Goal: Task Accomplishment & Management: Complete application form

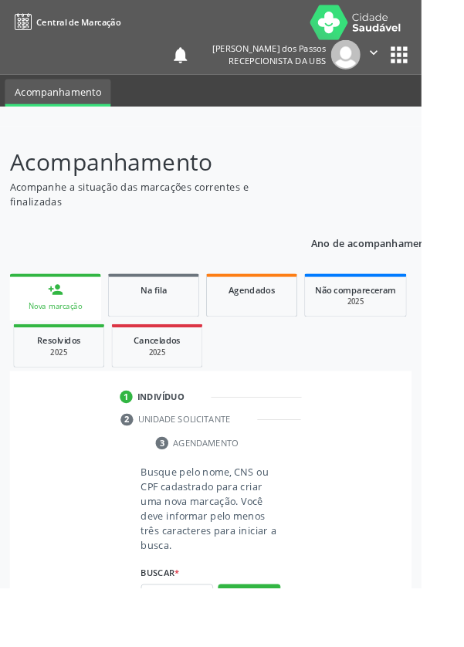
click at [184, 647] on input "text" at bounding box center [195, 657] width 80 height 26
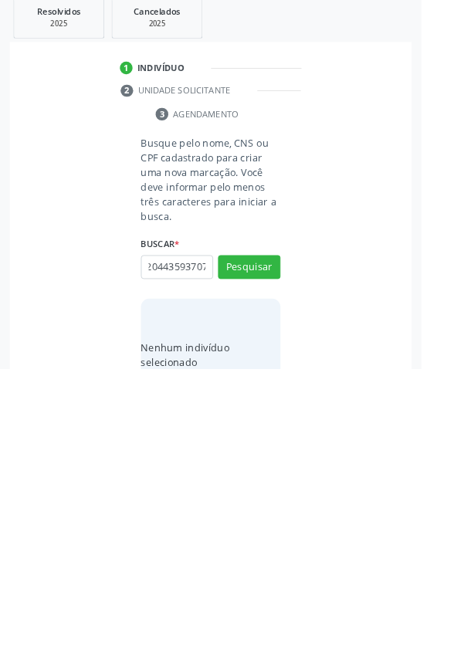
scroll to position [0, 28]
type input "705204435937070"
click at [273, 532] on button "Pesquisar" at bounding box center [274, 535] width 69 height 26
type input "705204435937070"
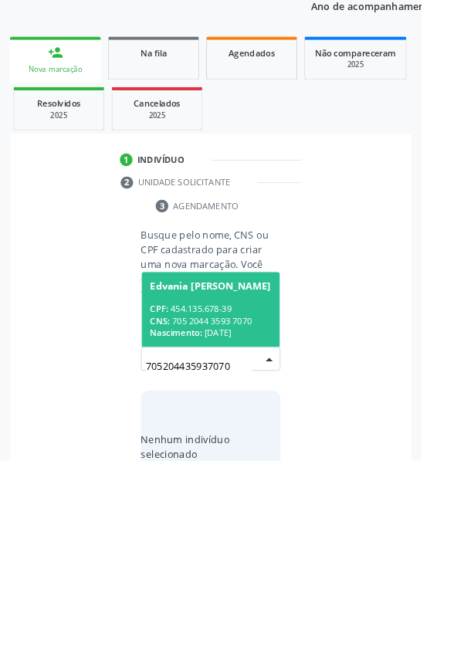
scroll to position [121, 0]
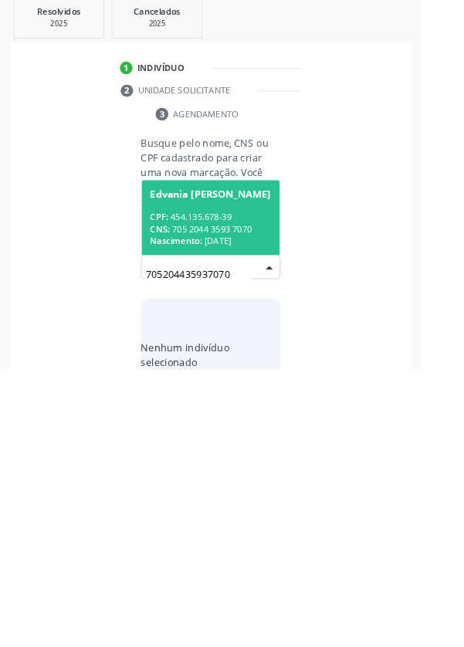
click at [205, 487] on div "CNS: 705 2044 3593 7070" at bounding box center [232, 493] width 134 height 13
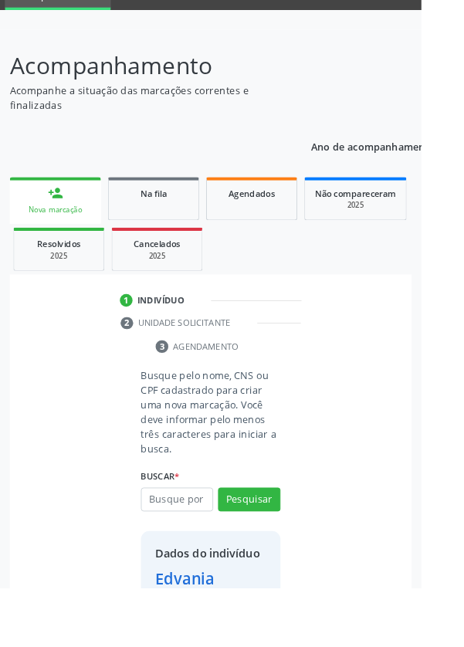
scroll to position [89, 0]
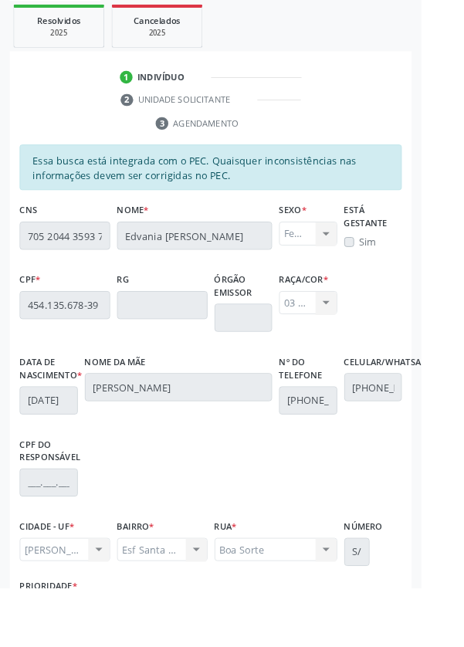
scroll to position [367, 0]
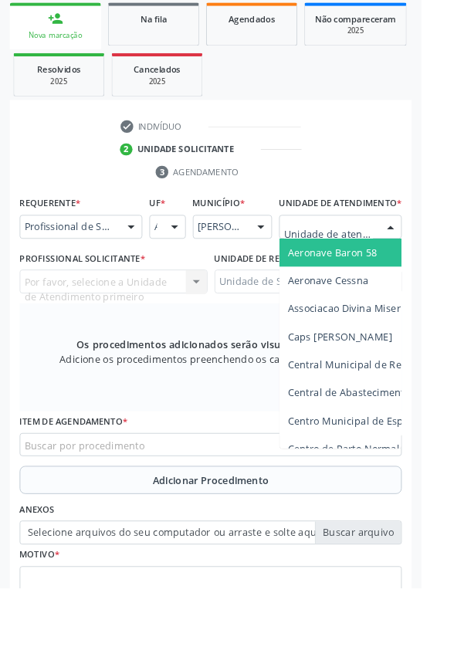
scroll to position [373, 0]
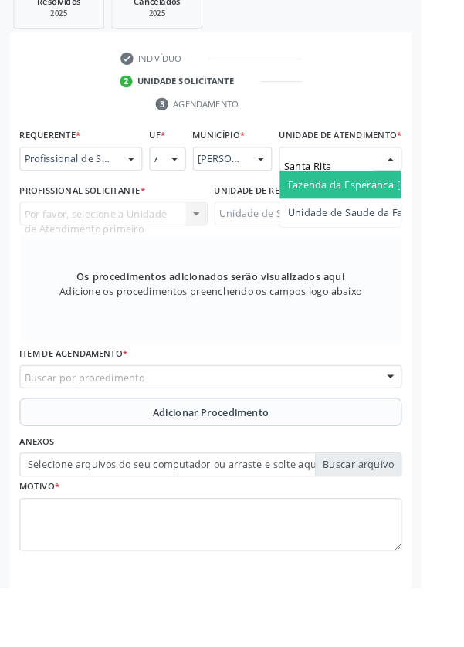
type input "Santa Rita"
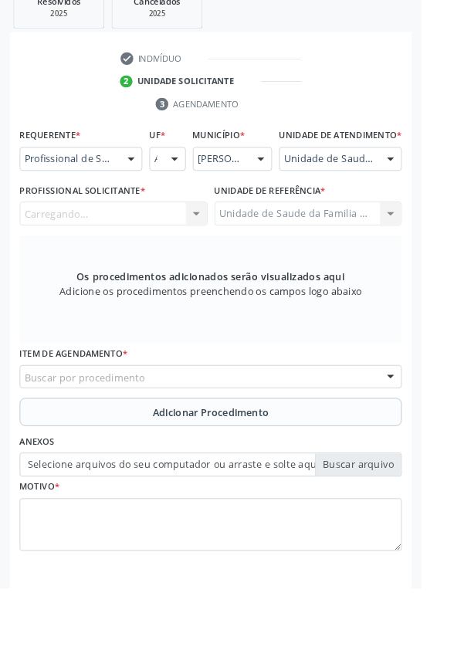
click at [151, 249] on div "Carregando..." at bounding box center [125, 236] width 207 height 26
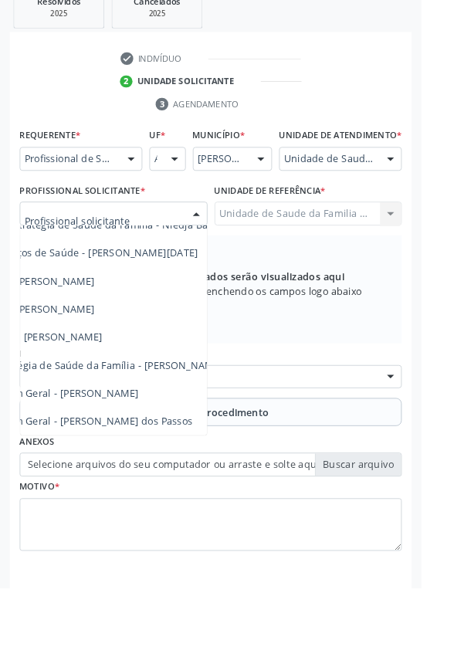
scroll to position [140, 112]
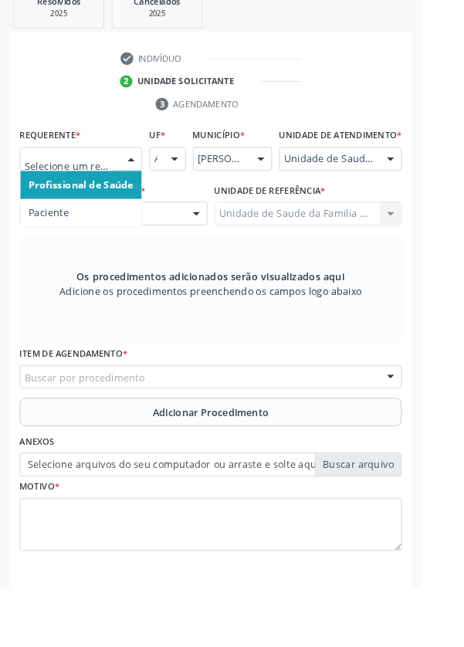
click at [50, 237] on span "Paciente" at bounding box center [54, 234] width 44 height 15
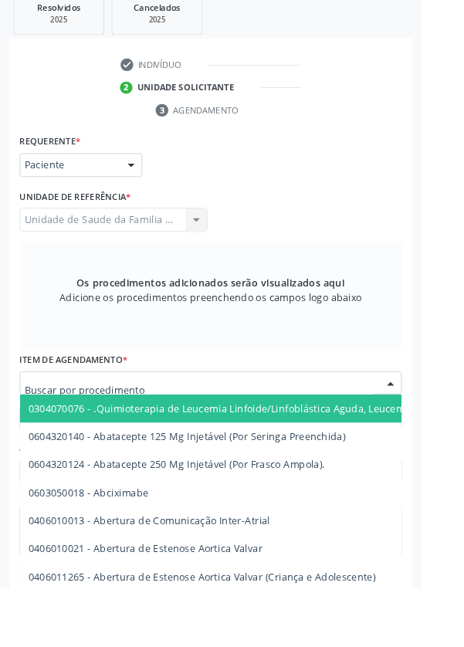
scroll to position [367, 0]
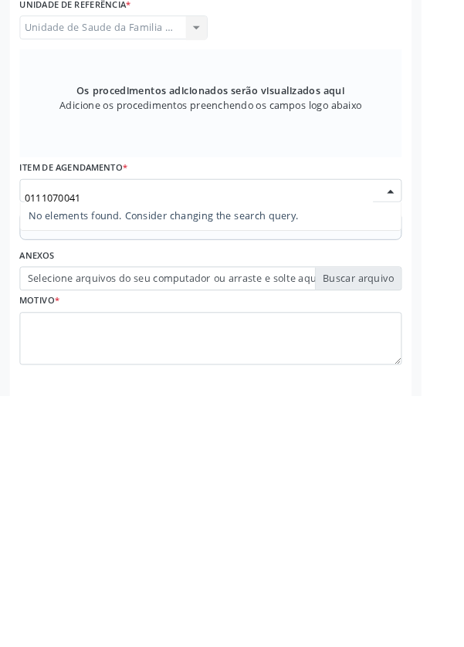
click at [37, 424] on input "0111070041" at bounding box center [219, 429] width 384 height 31
type input "0211070041"
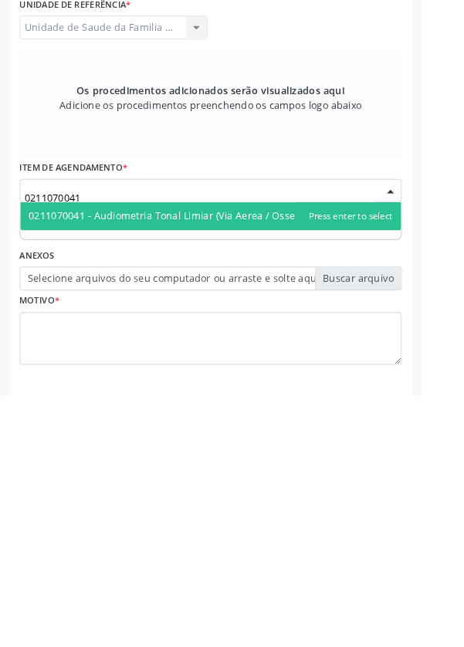
click at [317, 454] on span "0211070041 - Audiometria Tonal Limiar (Via Aerea / Ossea)" at bounding box center [183, 449] width 303 height 15
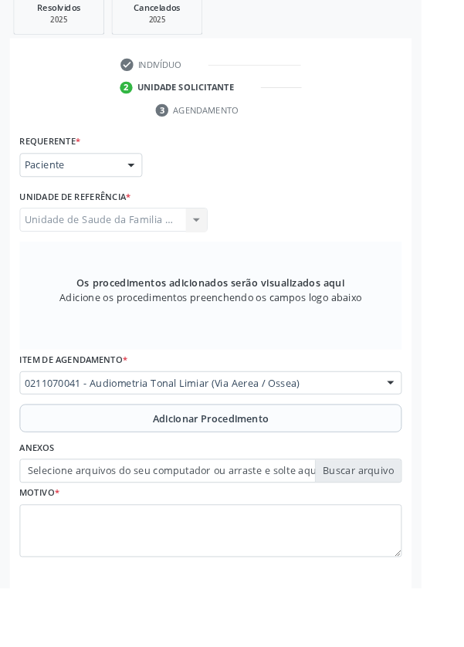
click at [119, 459] on button "Adicionar Procedimento" at bounding box center [232, 460] width 421 height 31
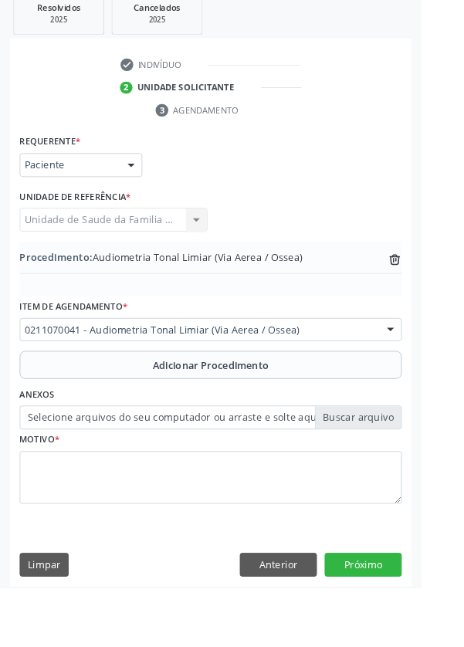
scroll to position [307, 0]
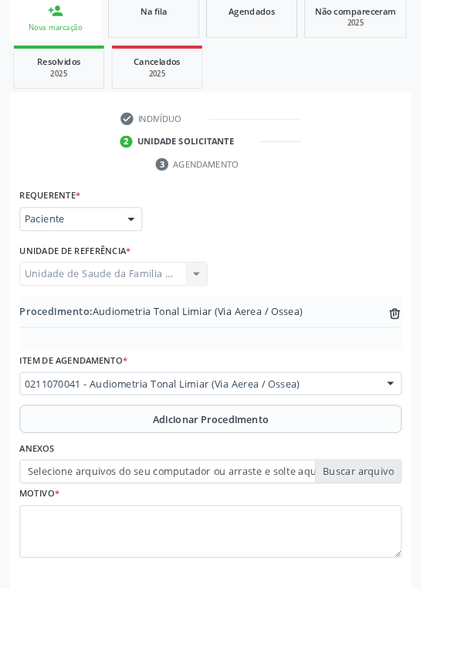
click at [171, 515] on label "Selecione arquivos do seu computador ou arraste e solte aqui" at bounding box center [232, 519] width 421 height 26
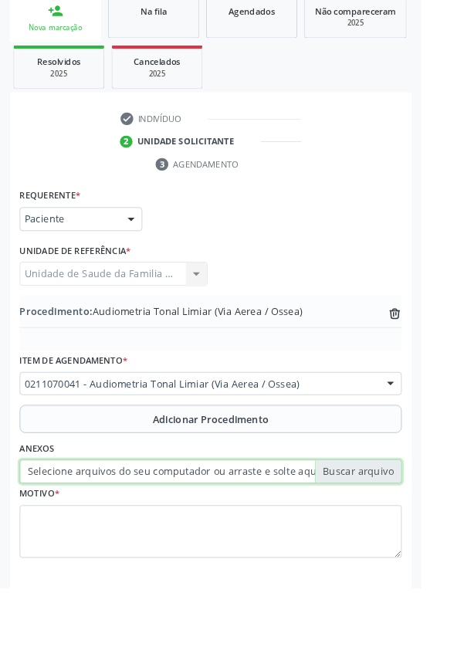
click at [171, 515] on input "Selecione arquivos do seu computador ou arraste e solte aqui" at bounding box center [232, 519] width 421 height 26
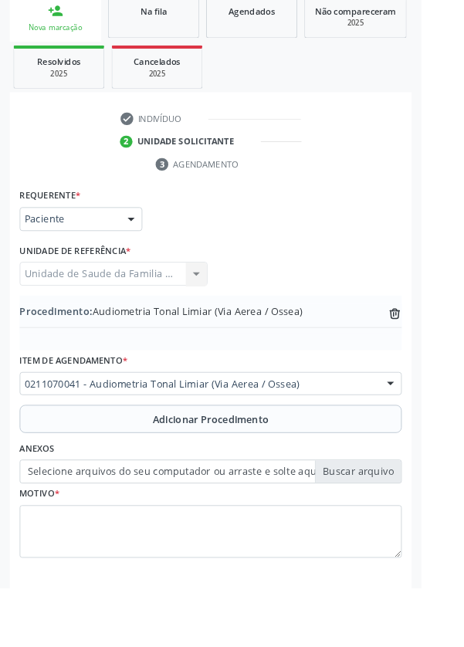
click at [464, 296] on html "Central de Marcação notifications [PERSON_NAME] dos Passos Recepcionista da UBS…" at bounding box center [232, 16] width 464 height 647
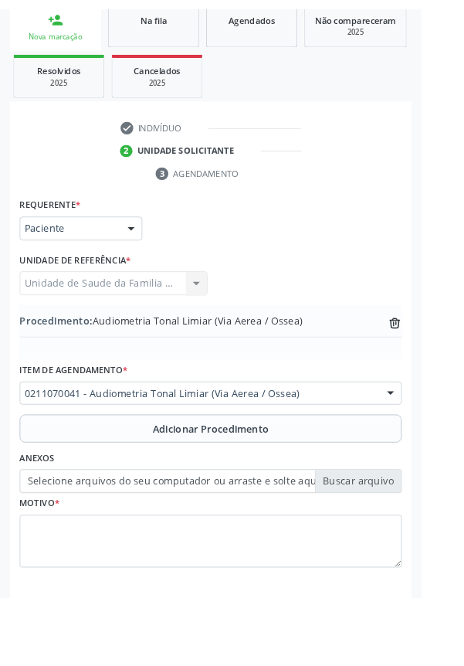
scroll to position [287, 0]
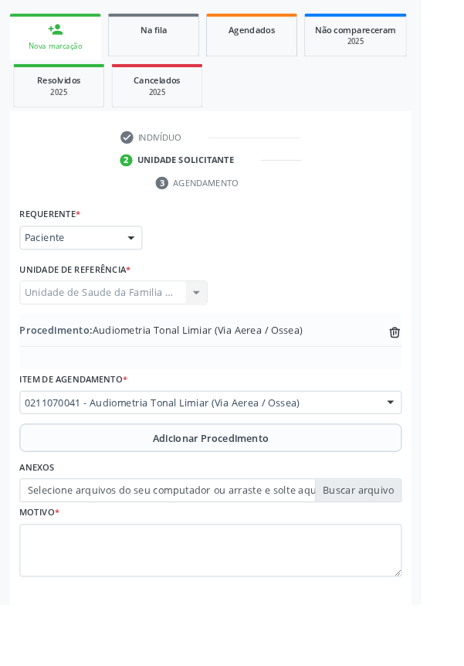
type input "C:\fakepath\17594133168983348577635861265300.jpg"
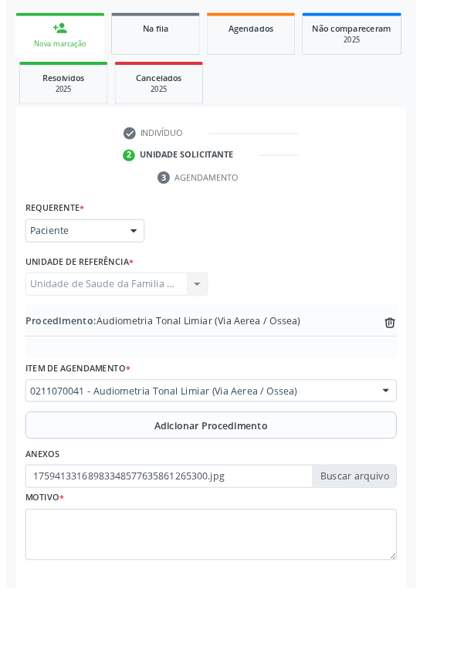
scroll to position [307, 0]
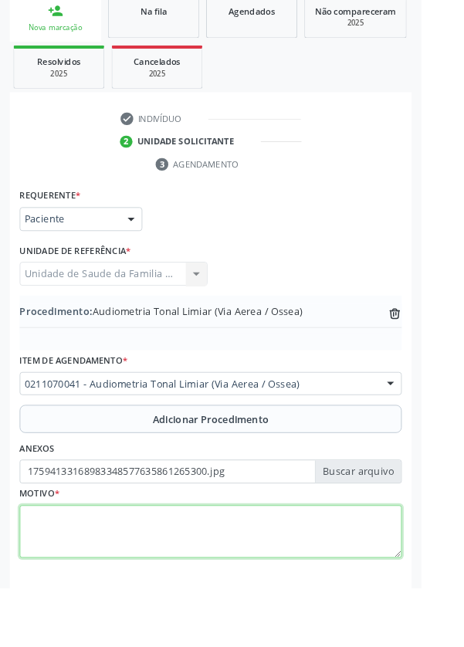
click at [100, 574] on textarea at bounding box center [232, 585] width 421 height 59
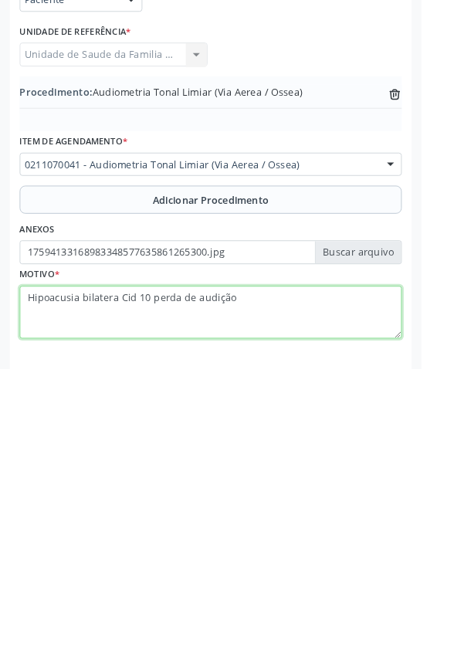
type textarea "Hipoacusia bilatera Cid 10 perda de audição"
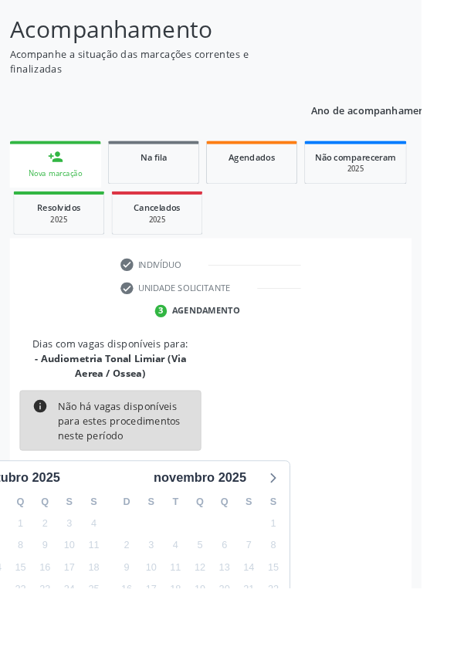
scroll to position [144, 0]
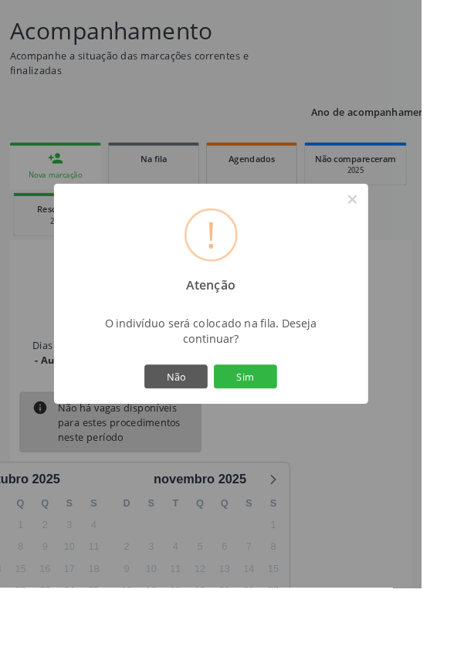
click at [291, 428] on button "Sim" at bounding box center [271, 415] width 70 height 26
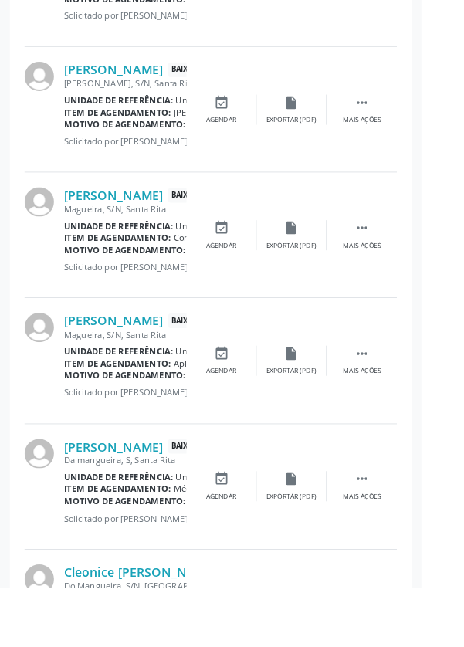
scroll to position [1992, 0]
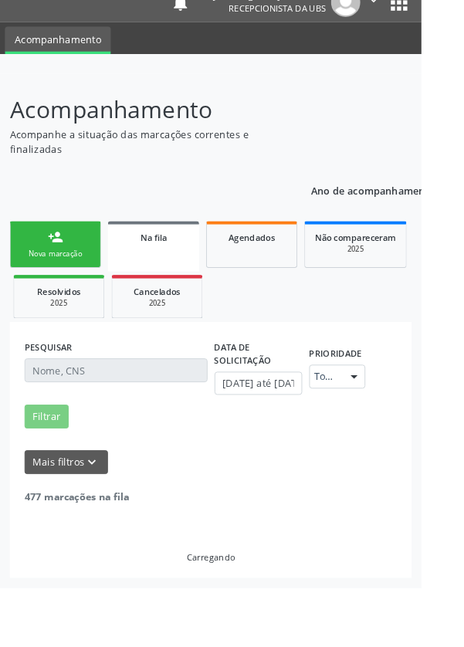
scroll to position [0, 0]
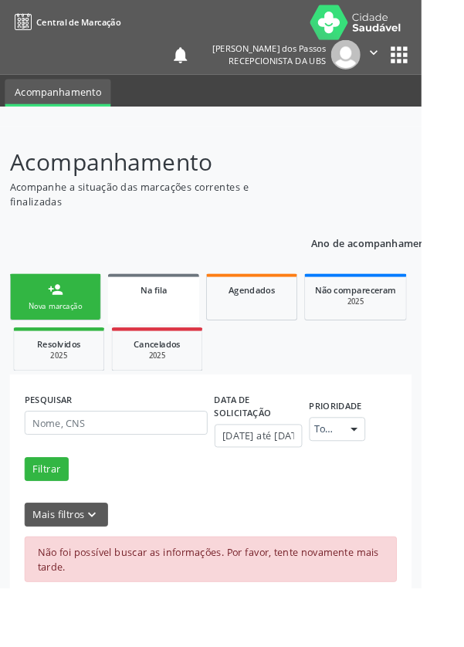
click at [46, 330] on link "person_add Nova marcação" at bounding box center [61, 327] width 100 height 52
click at [56, 337] on div "Nova marcação" at bounding box center [60, 337] width 77 height 12
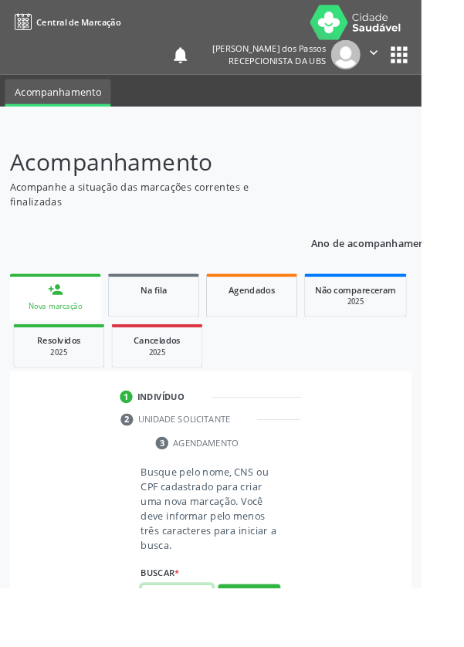
click at [171, 647] on input "text" at bounding box center [195, 657] width 80 height 26
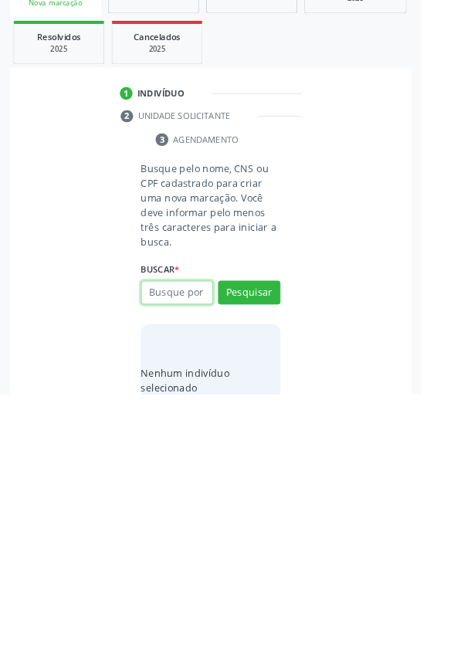
scroll to position [121, 0]
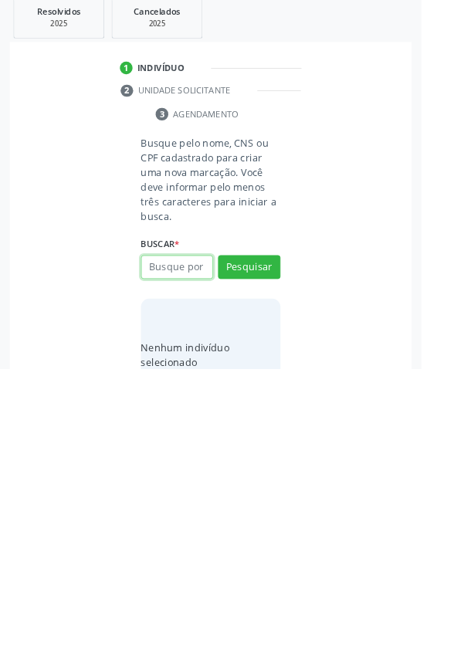
click at [175, 536] on input "text" at bounding box center [195, 535] width 80 height 26
type input "("
type input "705204435937070"
click at [263, 525] on button "Pesquisar" at bounding box center [274, 535] width 69 height 26
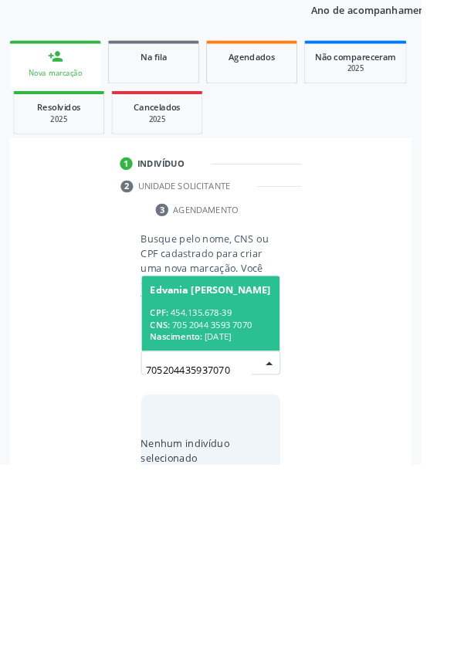
scroll to position [121, 0]
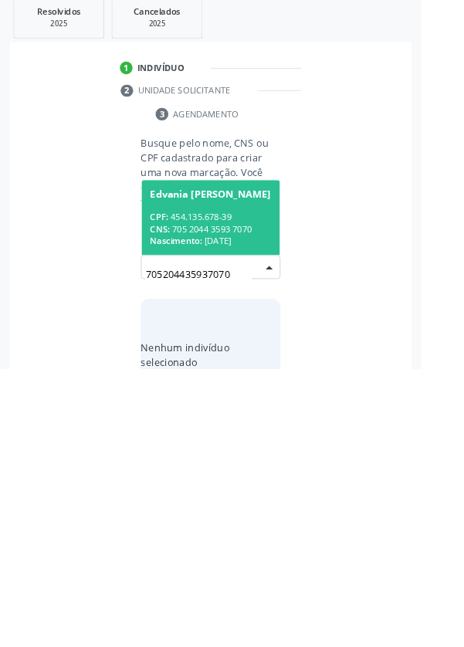
click at [212, 487] on div "CNS: 705 2044 3593 7070" at bounding box center [232, 493] width 134 height 13
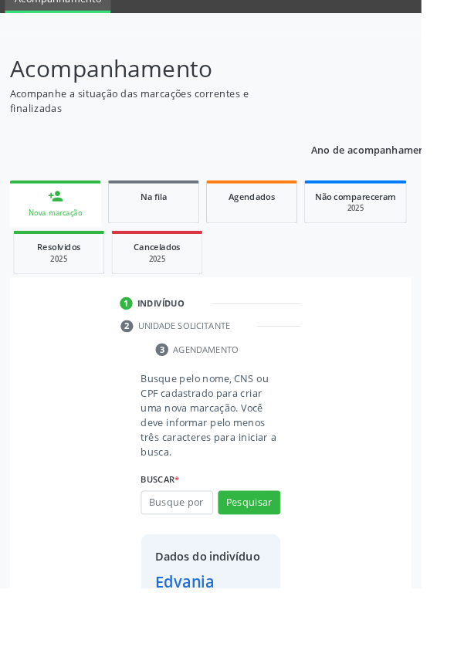
scroll to position [89, 0]
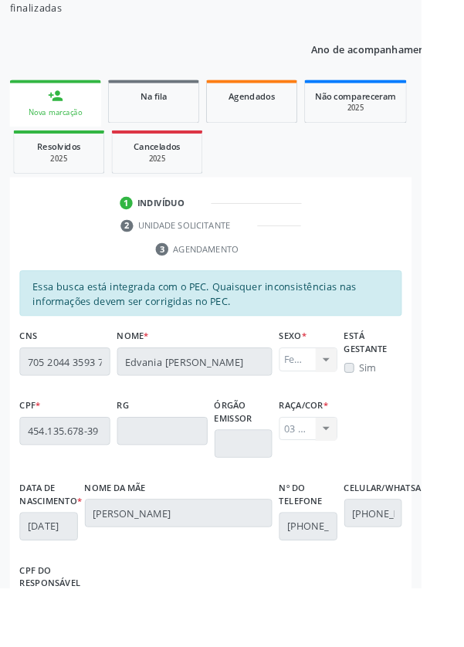
scroll to position [367, 0]
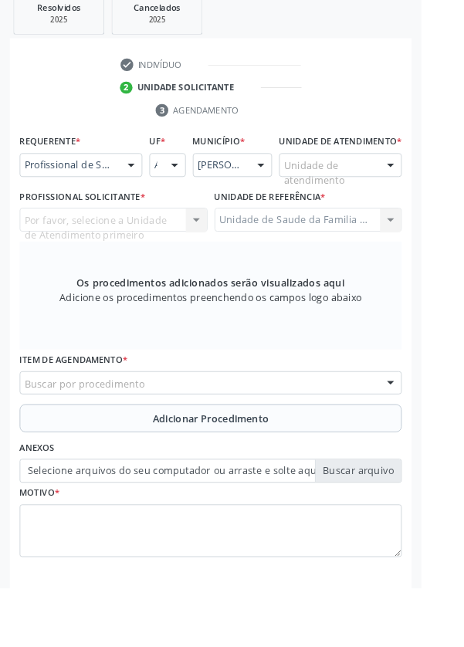
scroll to position [299, 0]
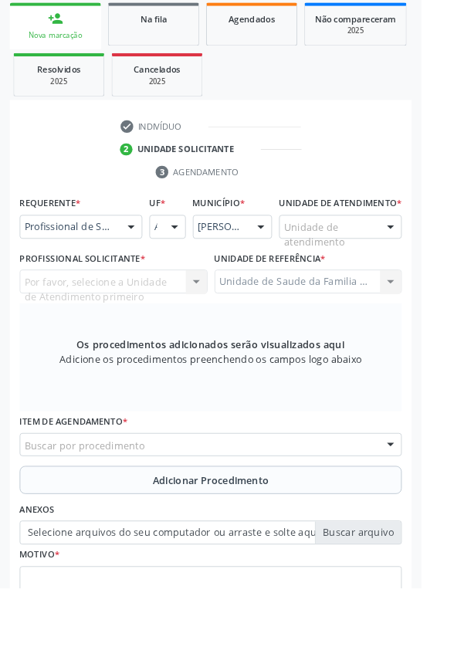
click at [100, 323] on div "Por favor, selecione a Unidade de Atendimento primeiro Nenhum resultado encontr…" at bounding box center [125, 310] width 207 height 26
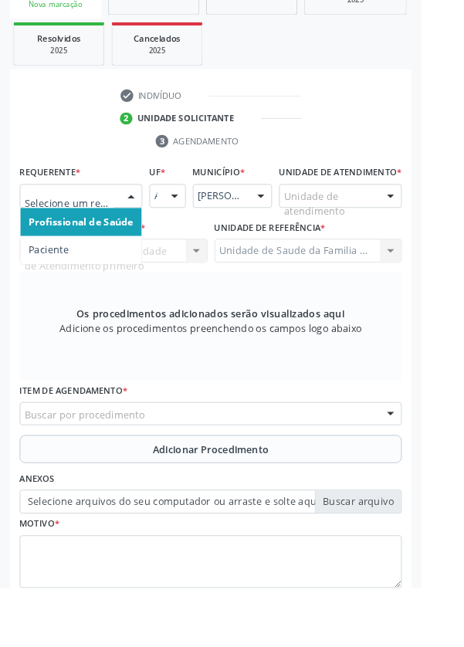
scroll to position [373, 0]
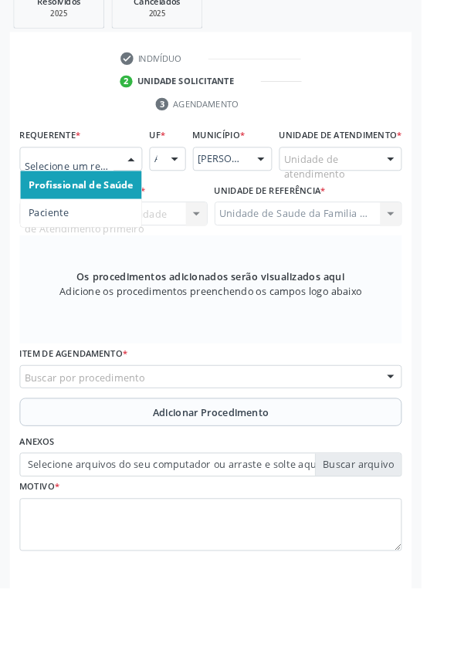
click at [58, 236] on span "Paciente" at bounding box center [54, 234] width 44 height 15
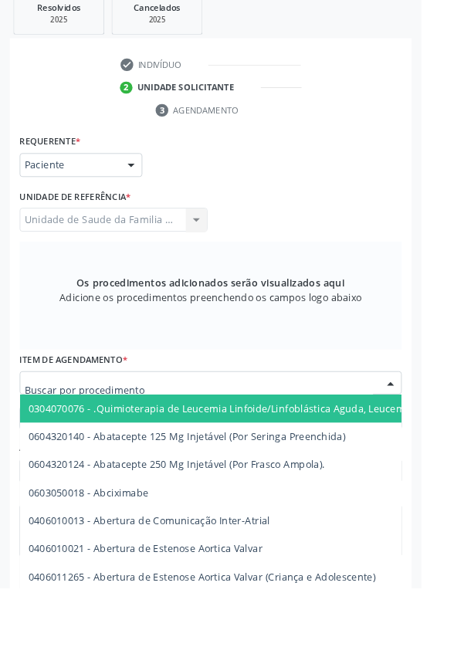
scroll to position [367, 0]
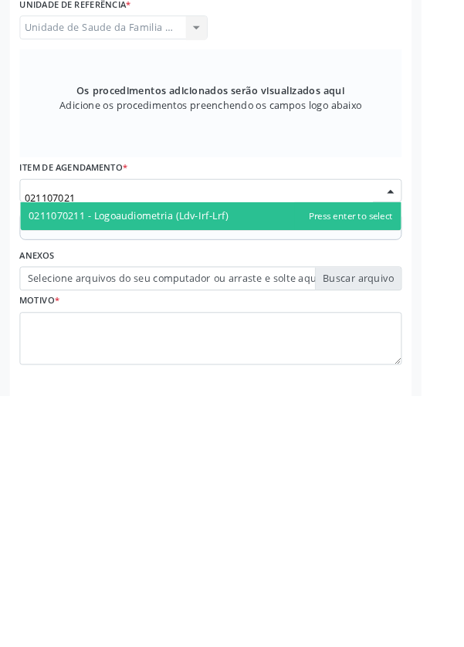
type input "0211070211"
click at [267, 452] on span "0211070211 - Logoaudiometria (Ldv-Irf-Lrf)" at bounding box center [232, 449] width 420 height 31
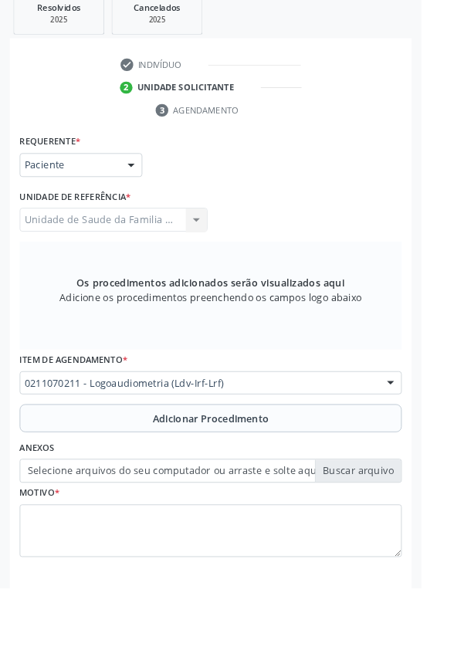
click at [141, 456] on button "Adicionar Procedimento" at bounding box center [232, 460] width 421 height 31
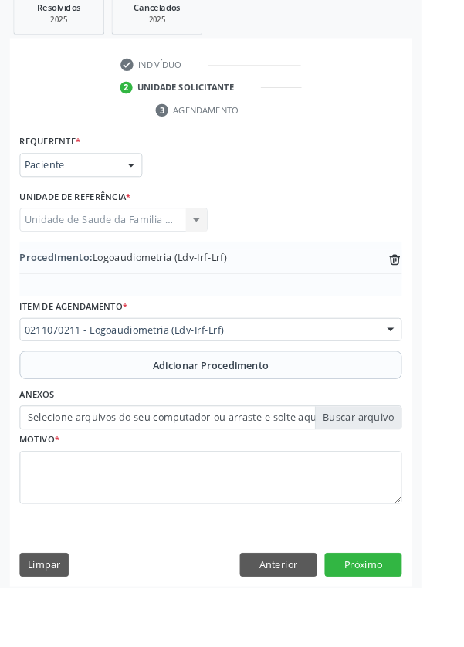
scroll to position [307, 0]
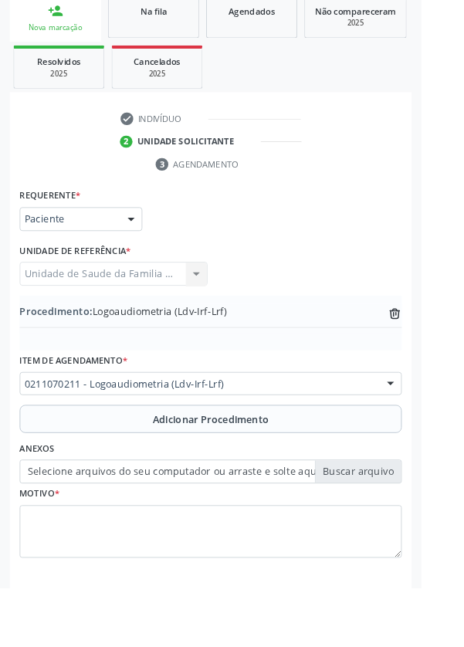
click at [137, 518] on label "Selecione arquivos do seu computador ou arraste e solte aqui" at bounding box center [232, 519] width 421 height 26
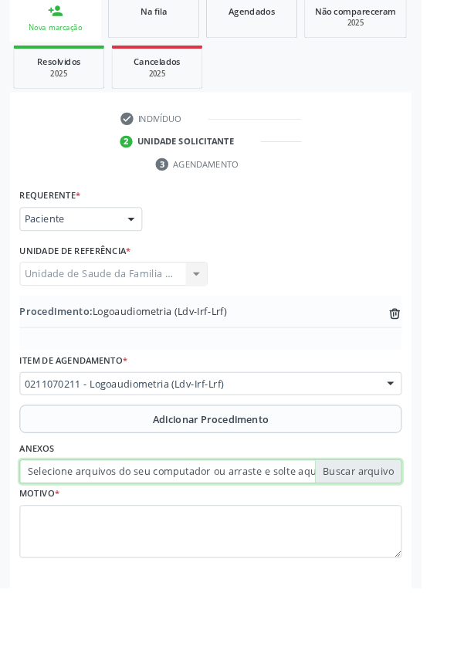
click at [137, 518] on input "Selecione arquivos do seu computador ou arraste e solte aqui" at bounding box center [232, 519] width 421 height 26
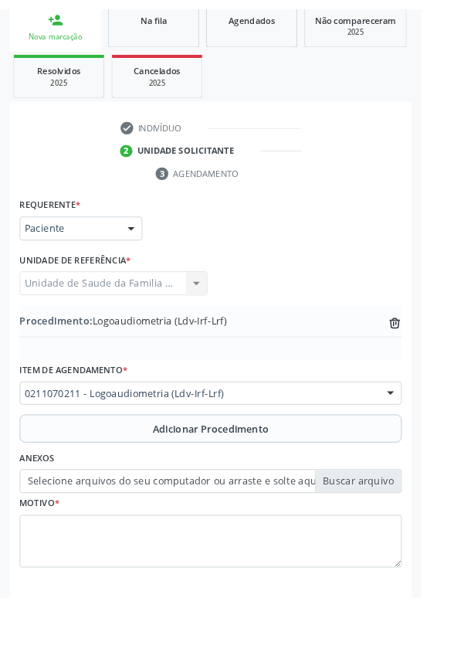
scroll to position [287, 0]
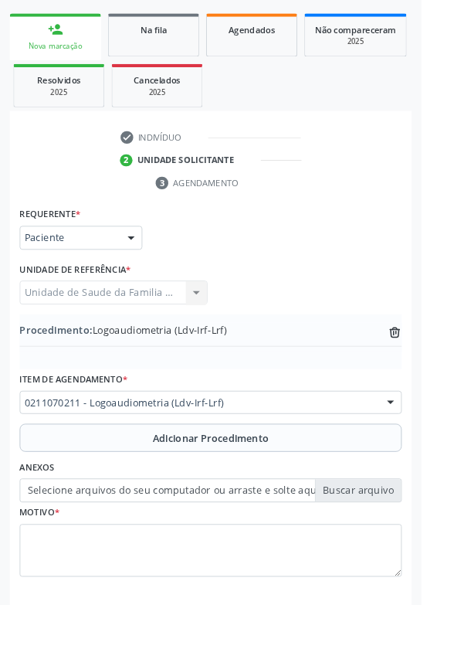
type input "C:\fakepath\17594137037745505370639303380365.jpg"
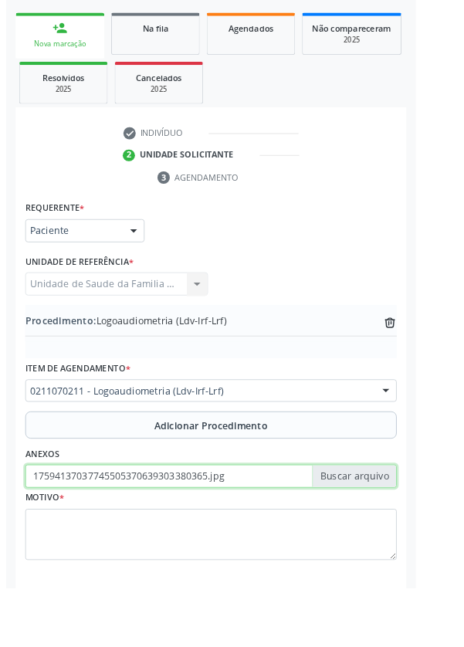
scroll to position [307, 0]
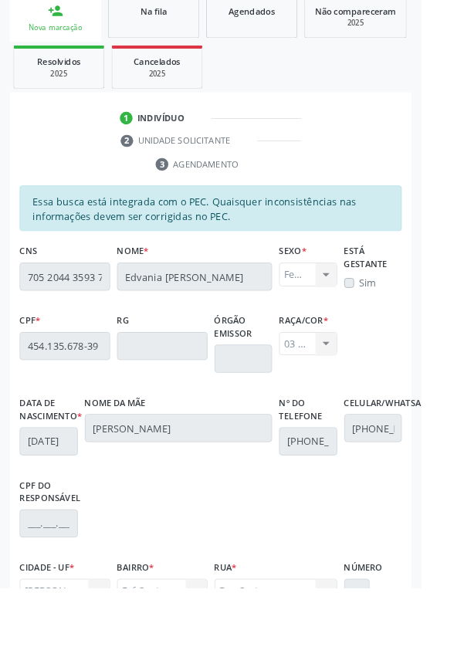
scroll to position [367, 0]
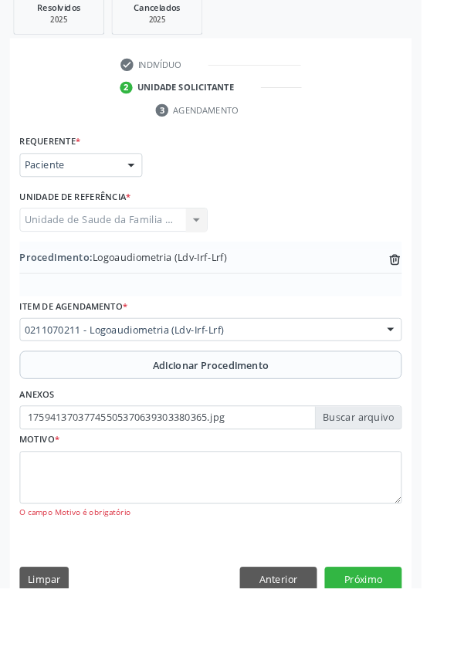
scroll to position [242, 0]
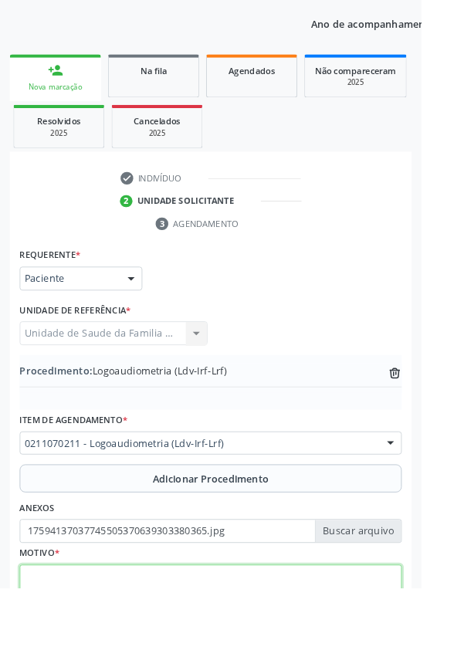
click at [134, 647] on textarea at bounding box center [232, 651] width 421 height 59
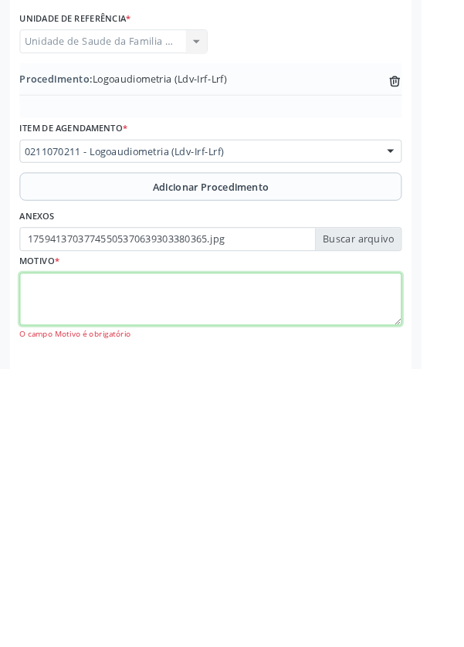
scroll to position [324, 0]
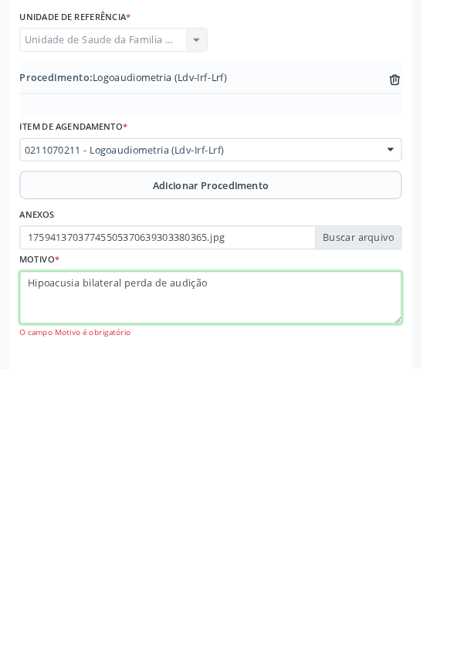
type textarea "Hipoacusia bilateral perda de audição"
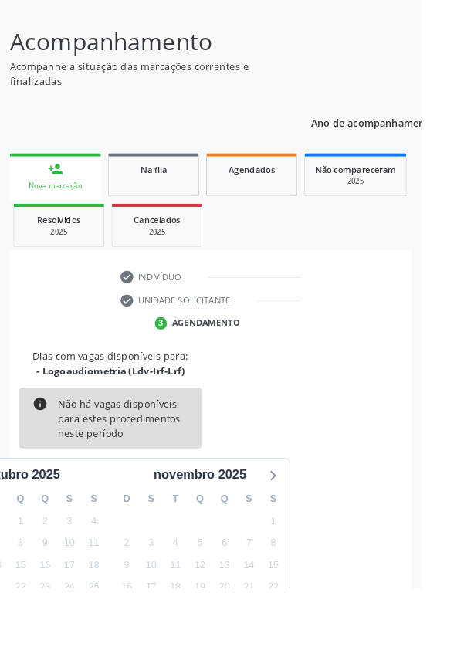
scroll to position [128, 0]
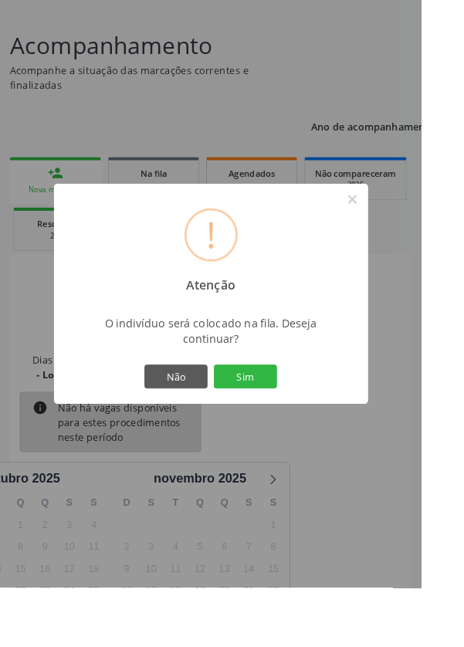
click at [284, 428] on button "Sim" at bounding box center [271, 415] width 70 height 26
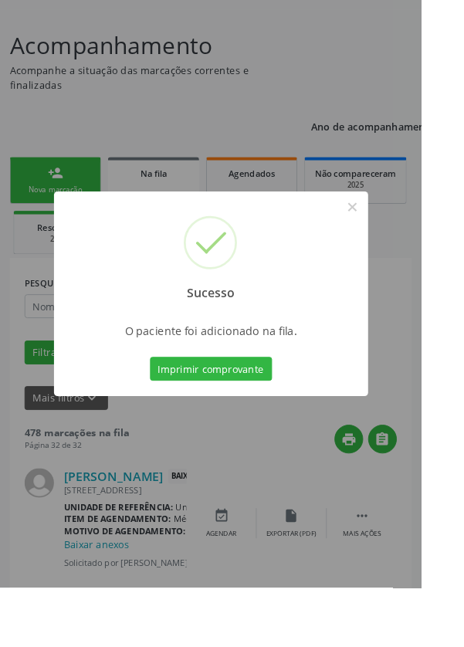
scroll to position [0, 0]
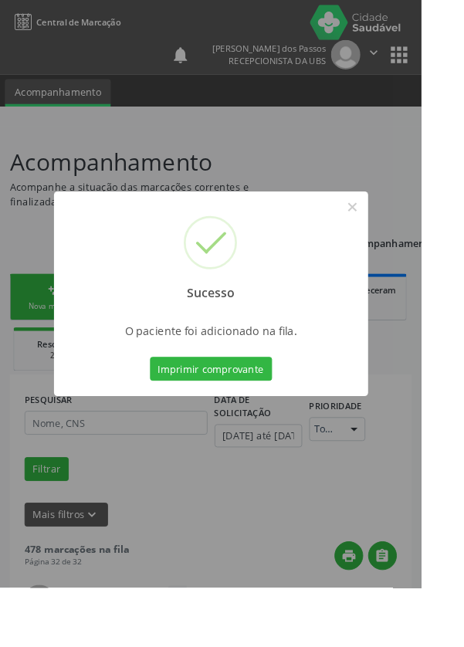
click at [233, 420] on button "Imprimir comprovante" at bounding box center [232, 406] width 134 height 26
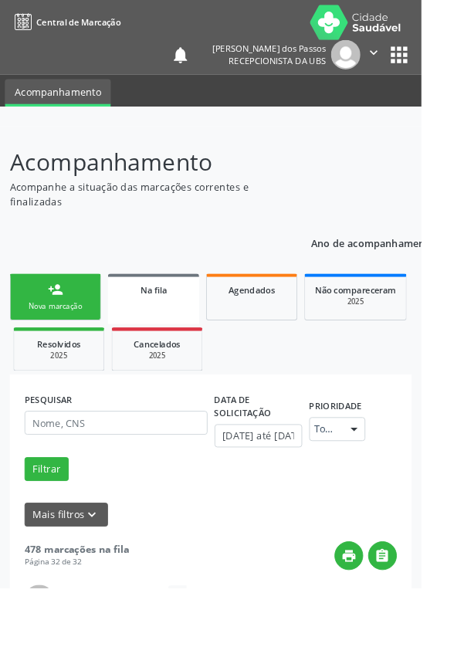
click at [54, 319] on div "person_add" at bounding box center [61, 319] width 17 height 17
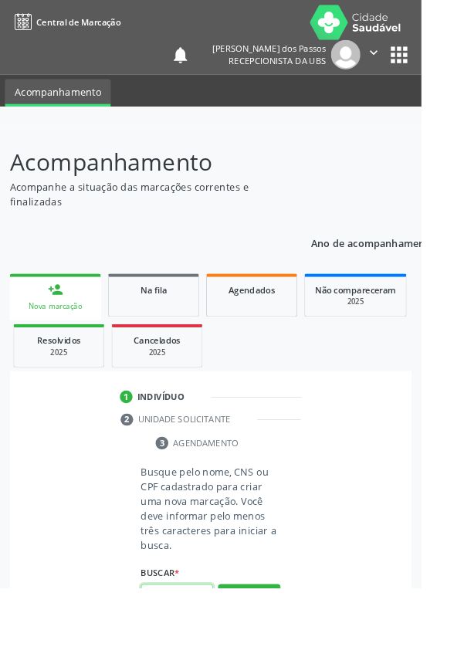
click at [205, 647] on input "text" at bounding box center [195, 657] width 80 height 26
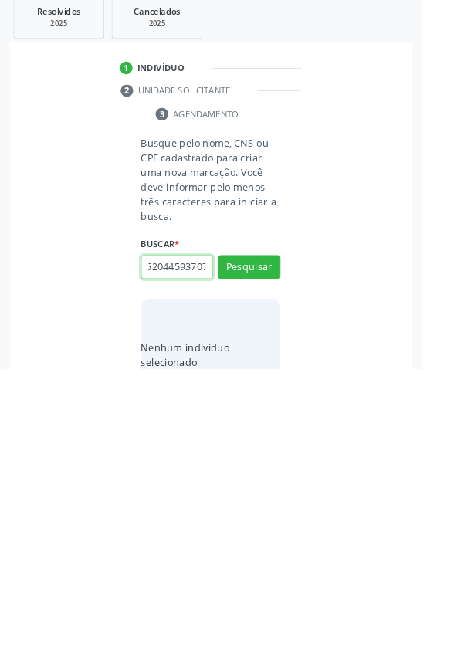
scroll to position [0, 22]
type input "70520445937070"
click at [276, 527] on button "Pesquisar" at bounding box center [274, 535] width 69 height 26
type input "70520445937070"
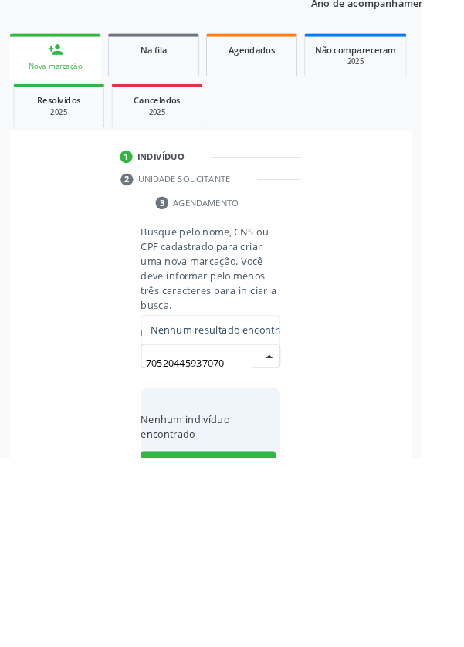
scroll to position [121, 0]
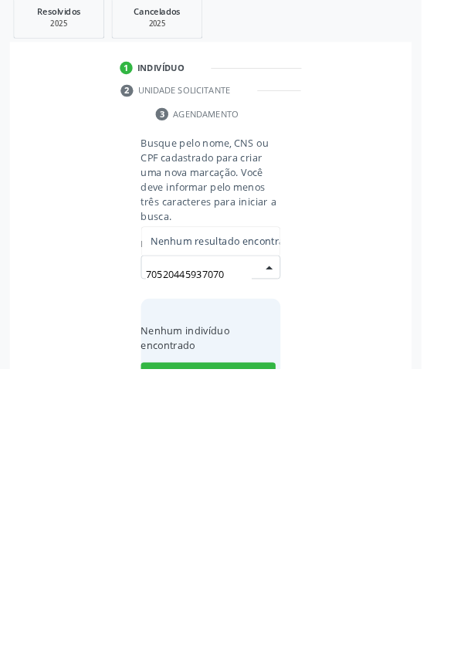
click at [199, 536] on input "70520445937070" at bounding box center [219, 543] width 117 height 31
click at [201, 535] on input "70520445937070" at bounding box center [219, 543] width 117 height 31
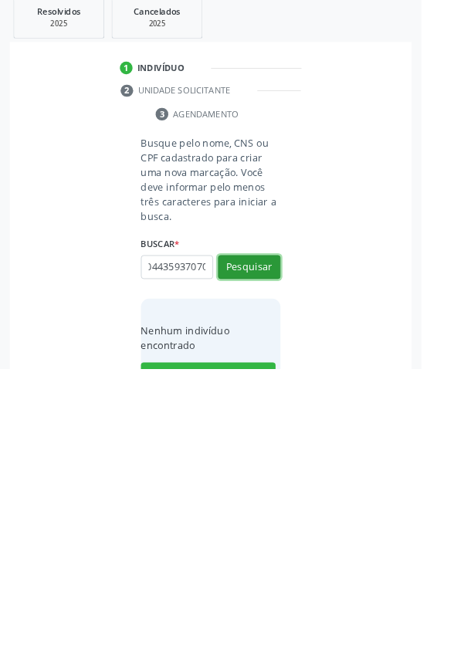
click at [270, 531] on button "Pesquisar" at bounding box center [274, 535] width 69 height 26
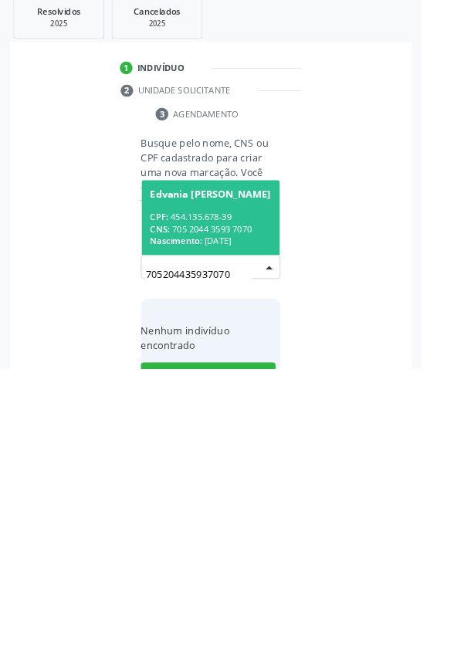
click at [228, 477] on div "CPF: 454.135.678-39" at bounding box center [232, 480] width 134 height 13
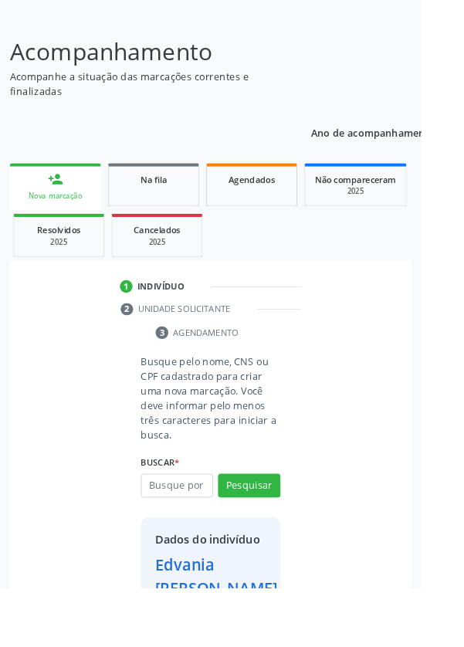
scroll to position [89, 0]
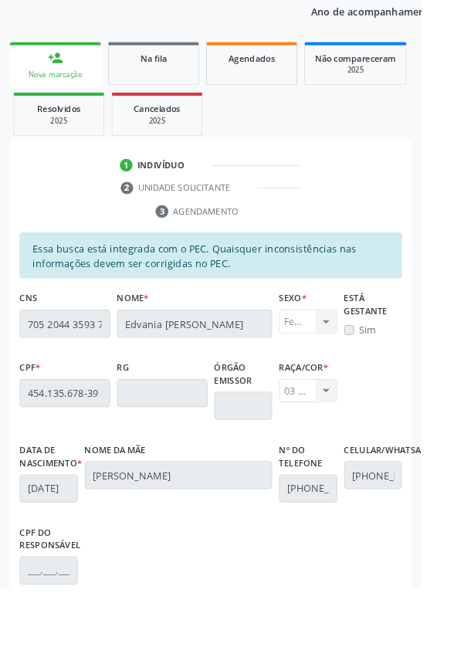
scroll to position [367, 0]
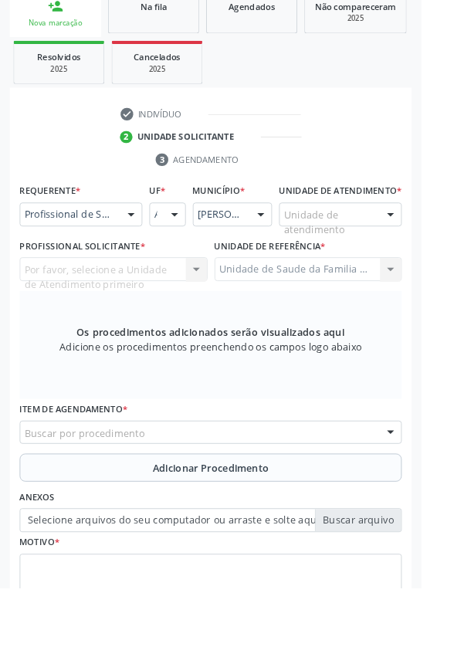
scroll to position [318, 0]
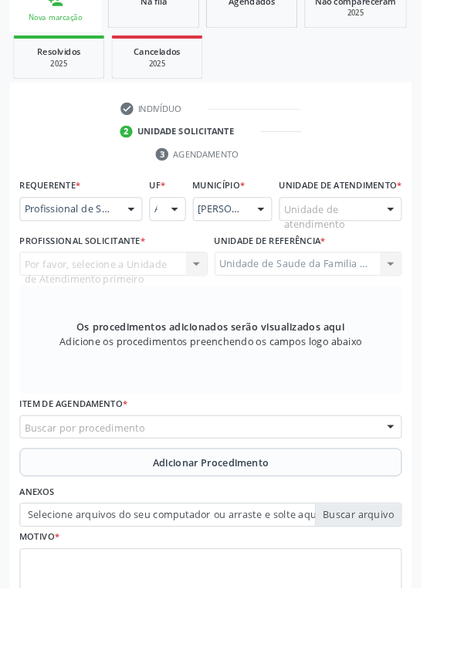
click at [104, 304] on div "Por favor, selecione a Unidade de Atendimento primeiro Nenhum resultado encontr…" at bounding box center [125, 290] width 207 height 26
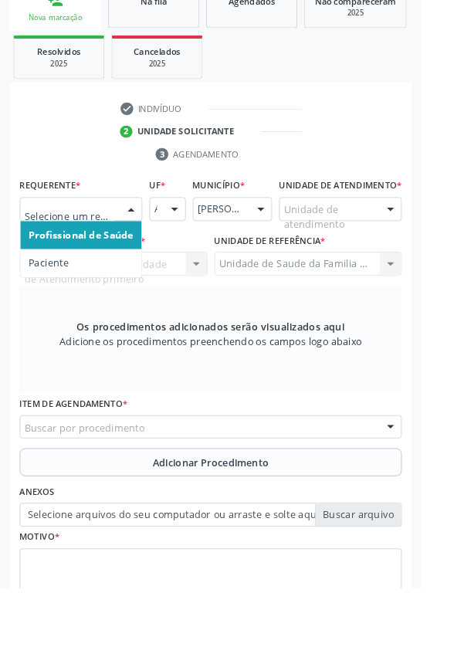
click at [56, 294] on span "Paciente" at bounding box center [54, 289] width 44 height 15
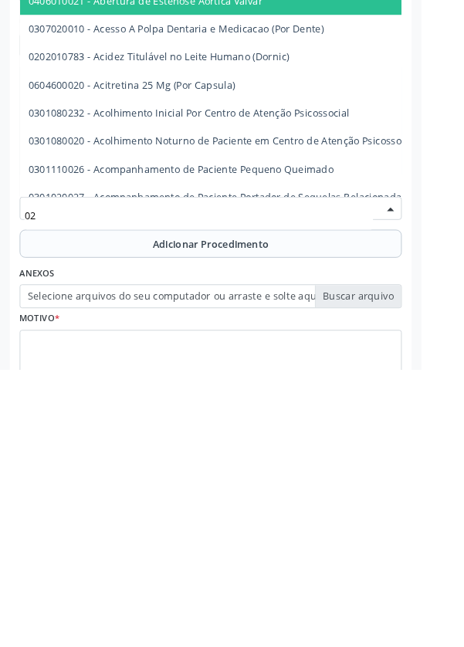
type input "0"
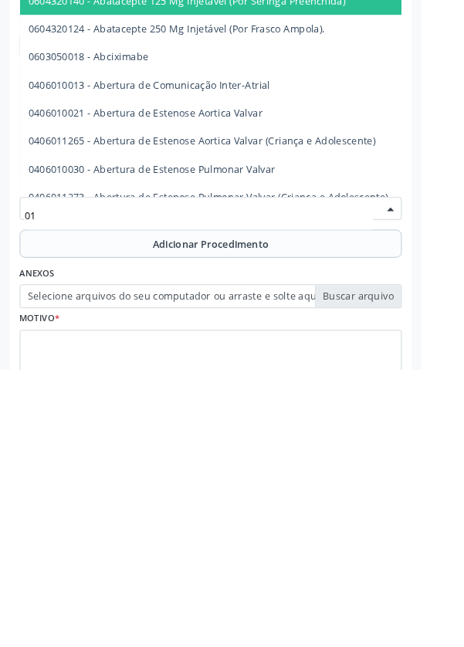
type input "0"
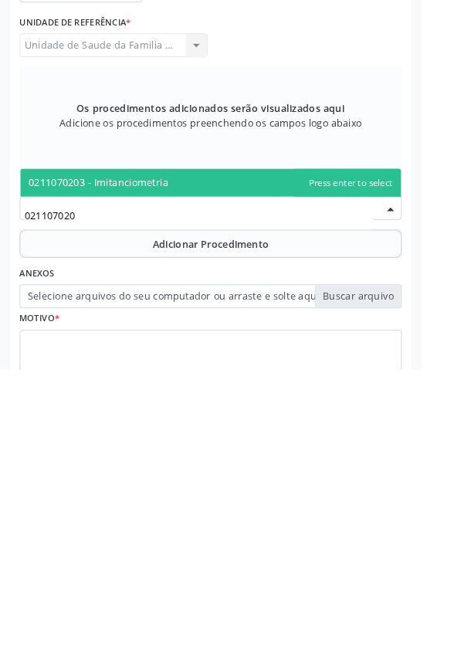
type input "0211070203"
click at [219, 443] on span "0211070203 - Imitanciometria" at bounding box center [232, 441] width 420 height 31
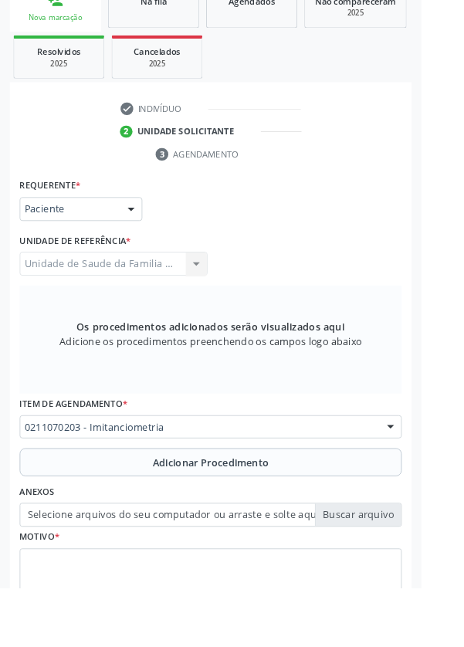
click at [171, 509] on span "Adicionar Procedimento" at bounding box center [232, 509] width 128 height 16
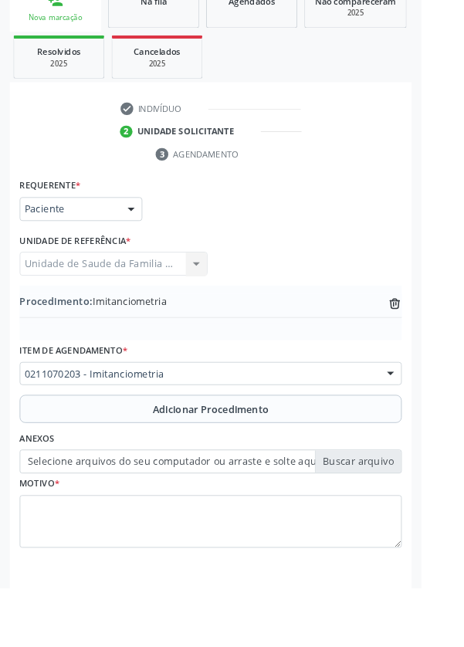
scroll to position [307, 0]
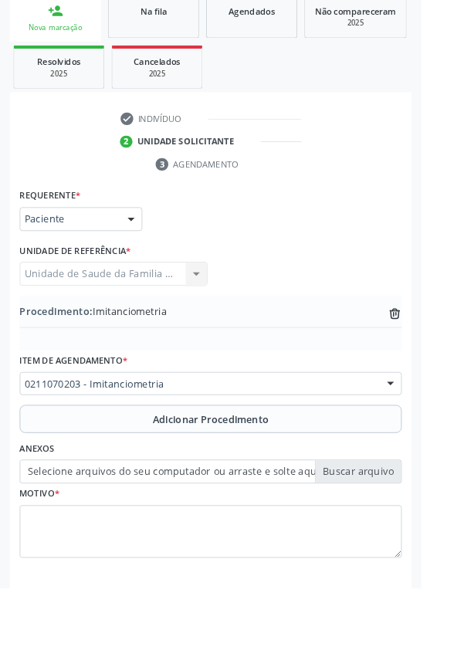
click at [165, 521] on label "Selecione arquivos do seu computador ou arraste e solte aqui" at bounding box center [232, 519] width 421 height 26
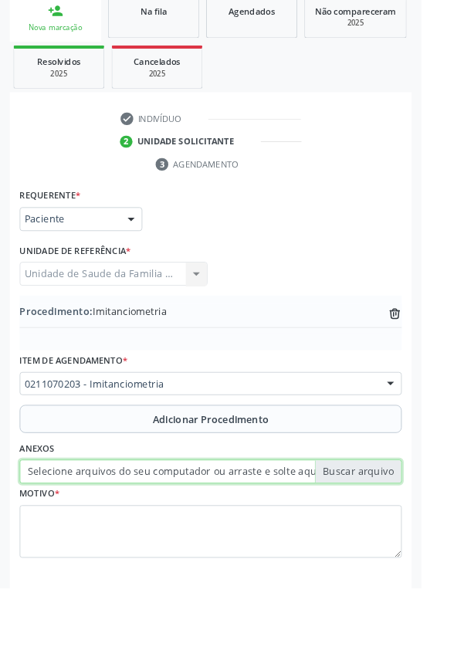
click at [165, 521] on input "Selecione arquivos do seu computador ou arraste e solte aqui" at bounding box center [232, 519] width 421 height 26
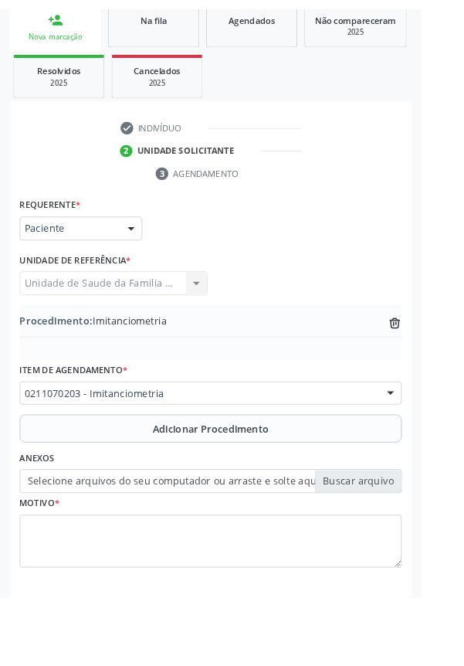
scroll to position [287, 0]
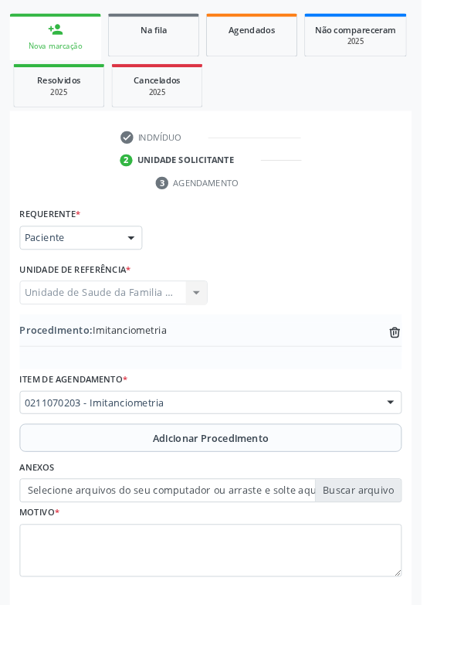
type input "C:\fakepath\17594140765132280502574860073377.jpg"
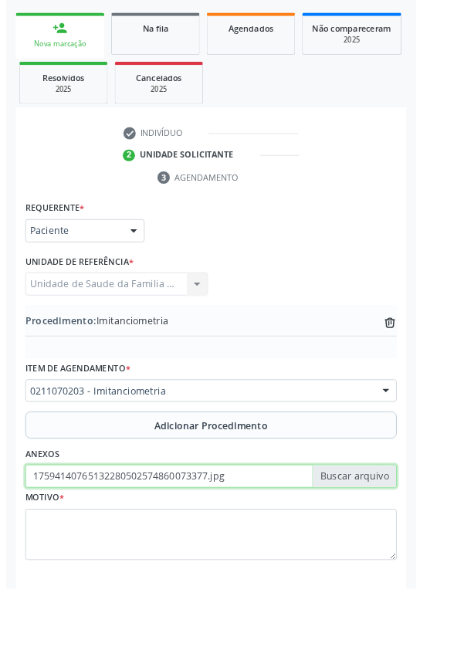
scroll to position [307, 0]
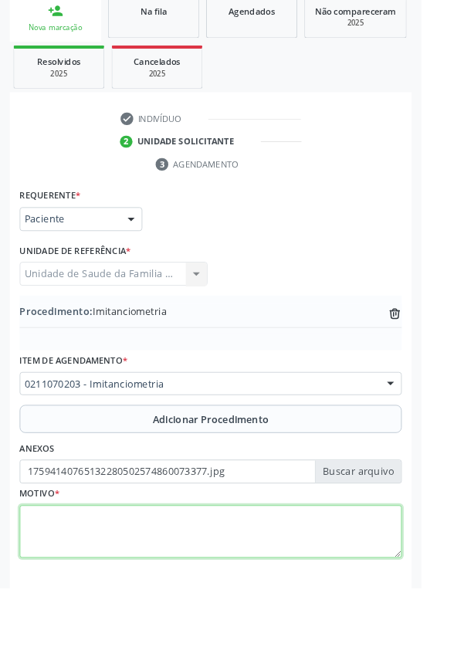
click at [95, 573] on textarea at bounding box center [232, 585] width 421 height 59
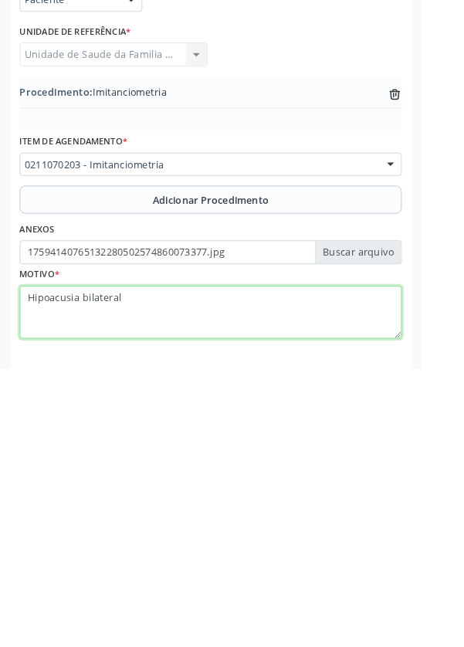
type textarea "Hipoacusia bilateral"
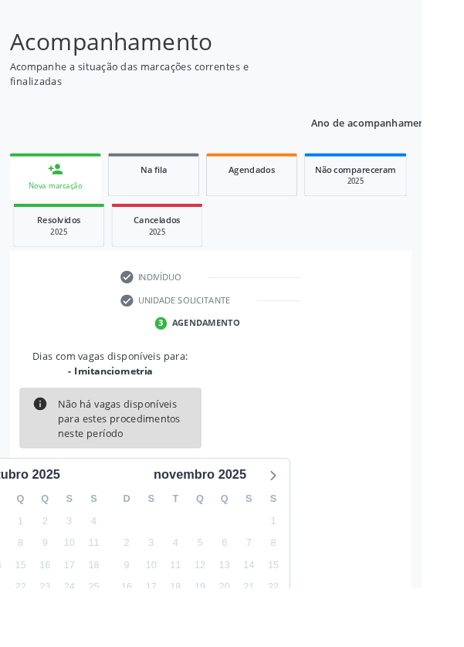
scroll to position [128, 0]
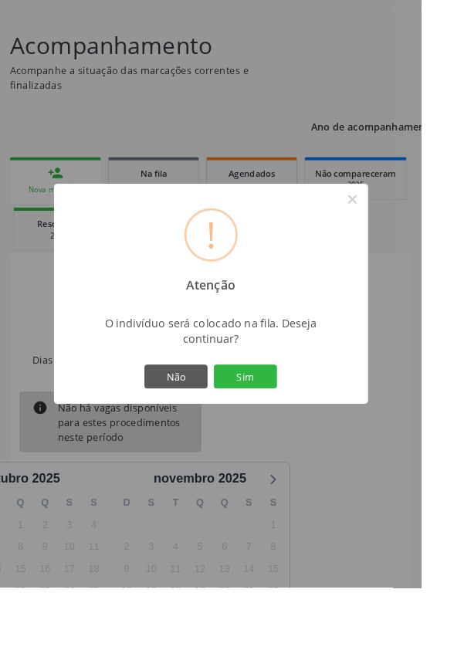
click at [293, 428] on button "Sim" at bounding box center [271, 415] width 70 height 26
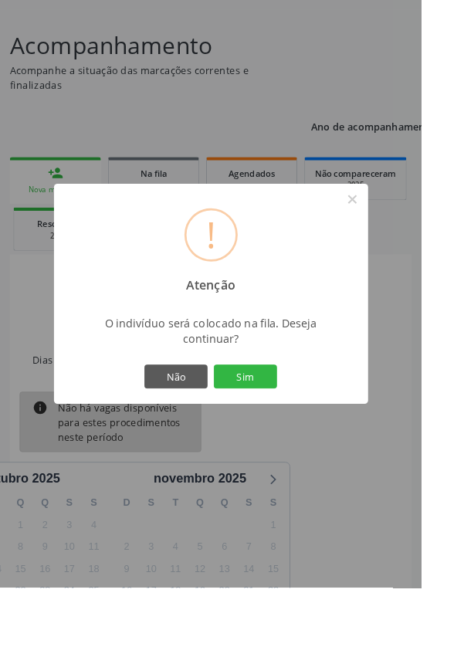
click at [284, 485] on body "Central de Marcação notifications [PERSON_NAME] dos Passos Recepcionista da UBS…" at bounding box center [232, 195] width 464 height 647
select select "9"
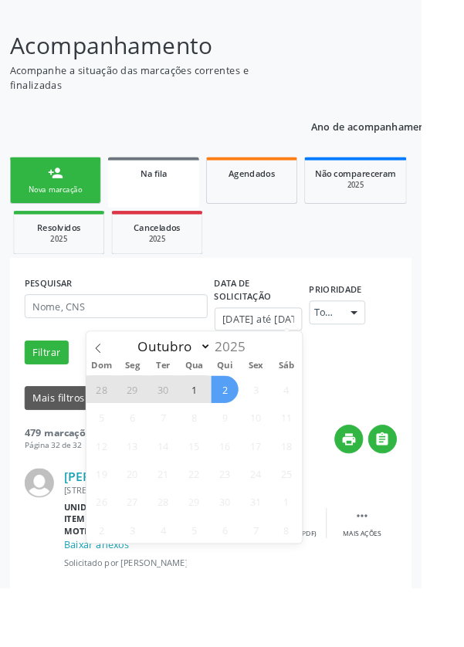
scroll to position [0, 0]
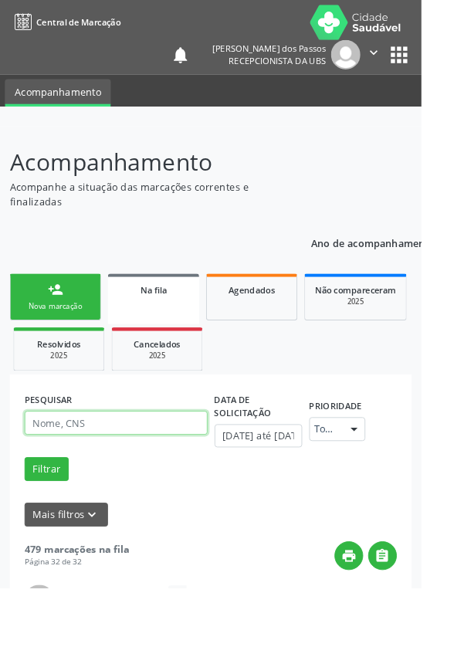
click at [144, 460] on input "text" at bounding box center [128, 466] width 202 height 26
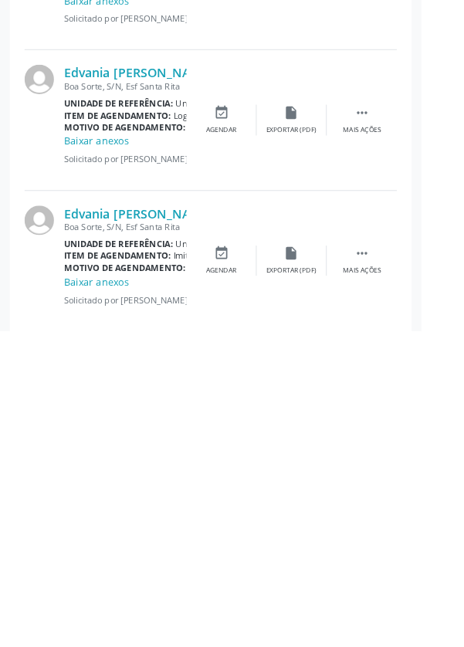
scroll to position [2145, 0]
